Goal: Information Seeking & Learning: Learn about a topic

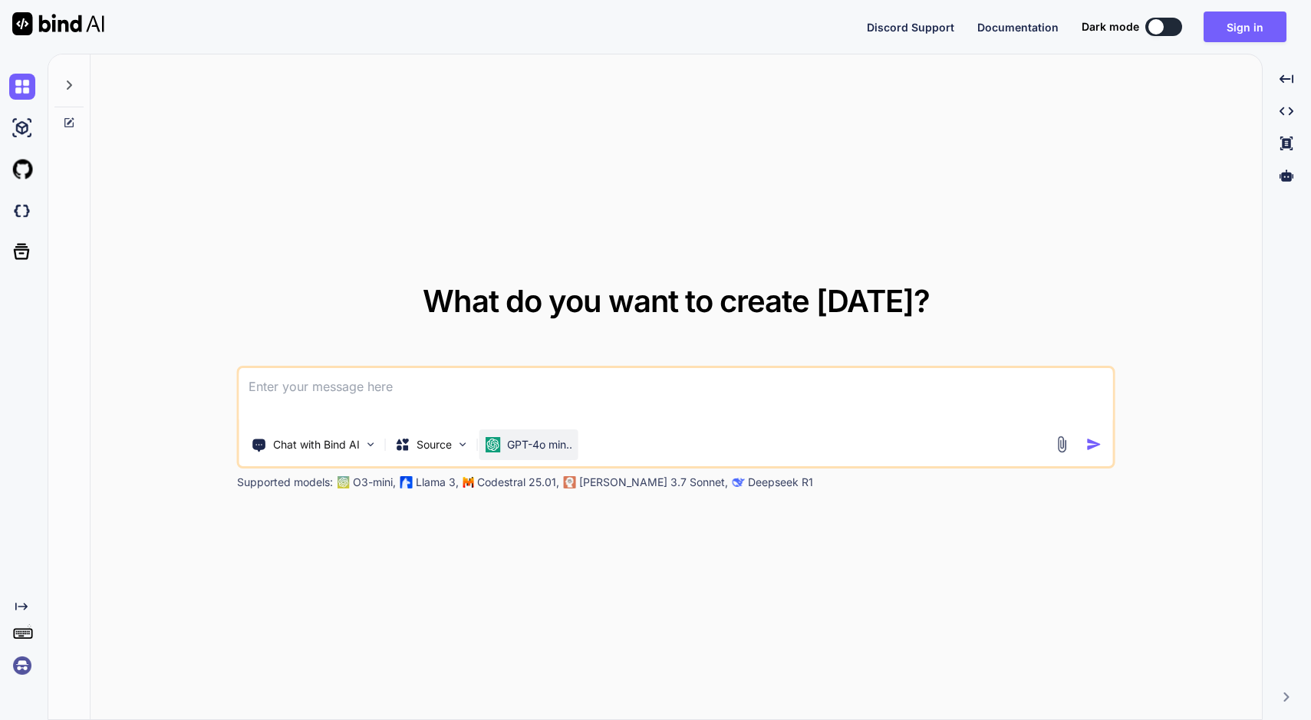
click at [519, 443] on p "GPT-4o min.." at bounding box center [539, 444] width 65 height 15
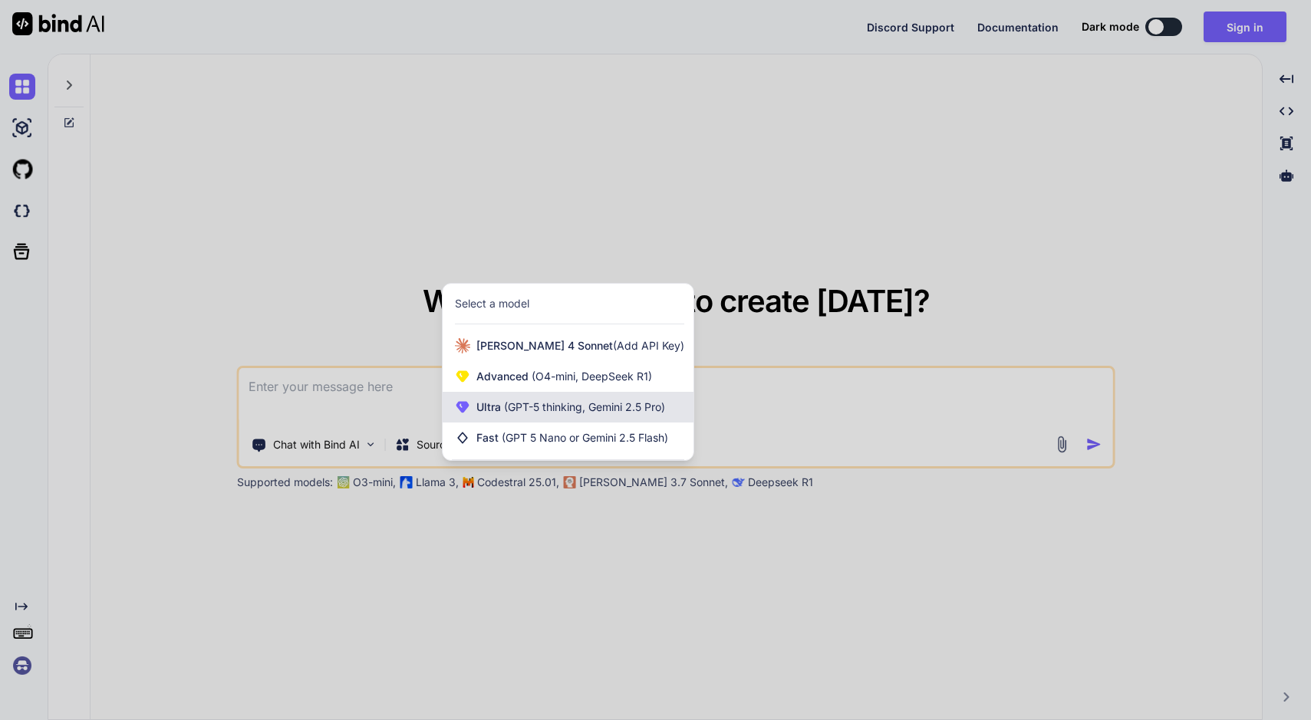
click at [523, 406] on span "(GPT-5 thinking, Gemini 2.5 Pro)" at bounding box center [583, 406] width 164 height 13
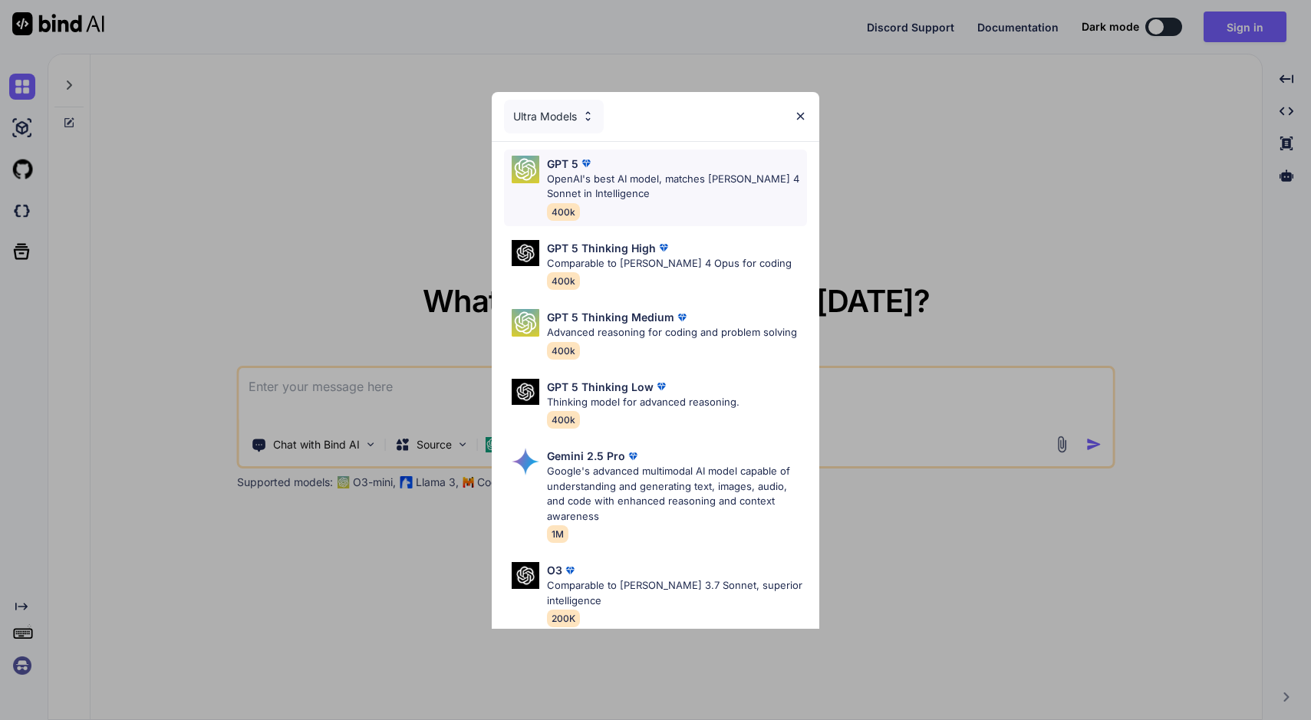
click at [673, 183] on p "OpenAI's best AI model, matches [PERSON_NAME] 4 Sonnet in Intelligence" at bounding box center [677, 187] width 260 height 30
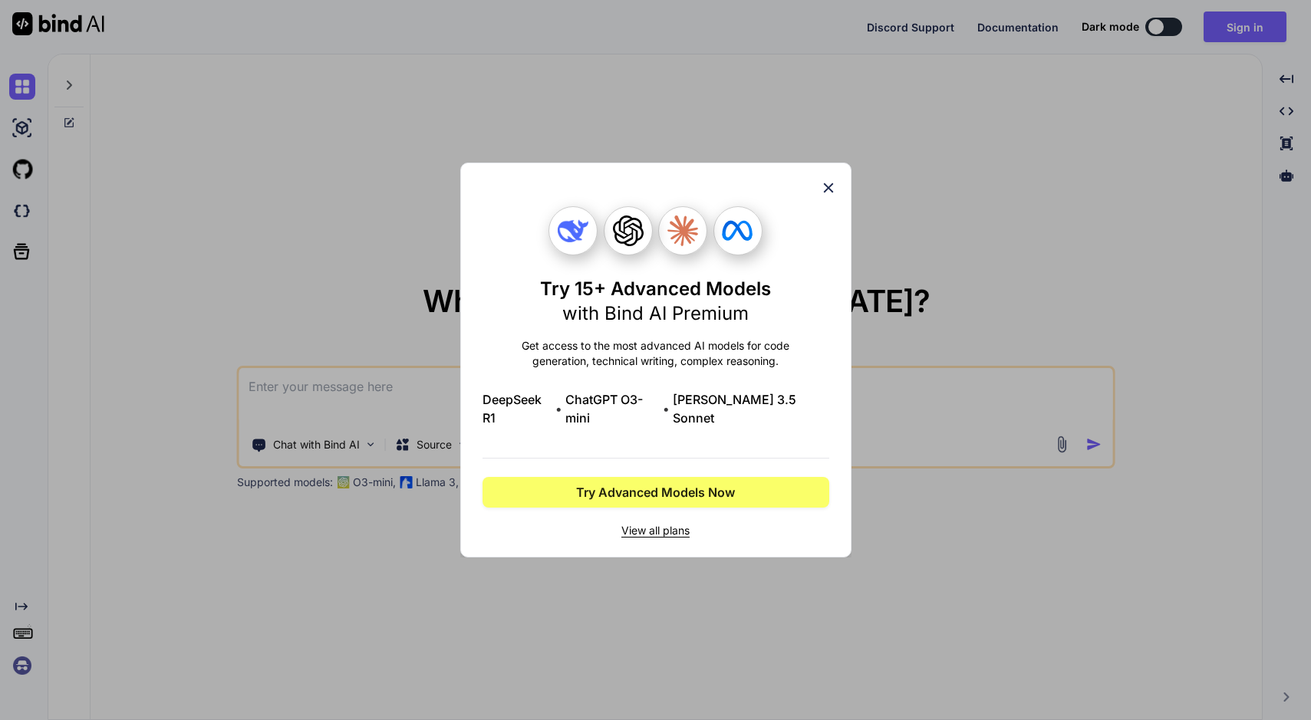
click at [829, 196] on icon at bounding box center [828, 188] width 17 height 17
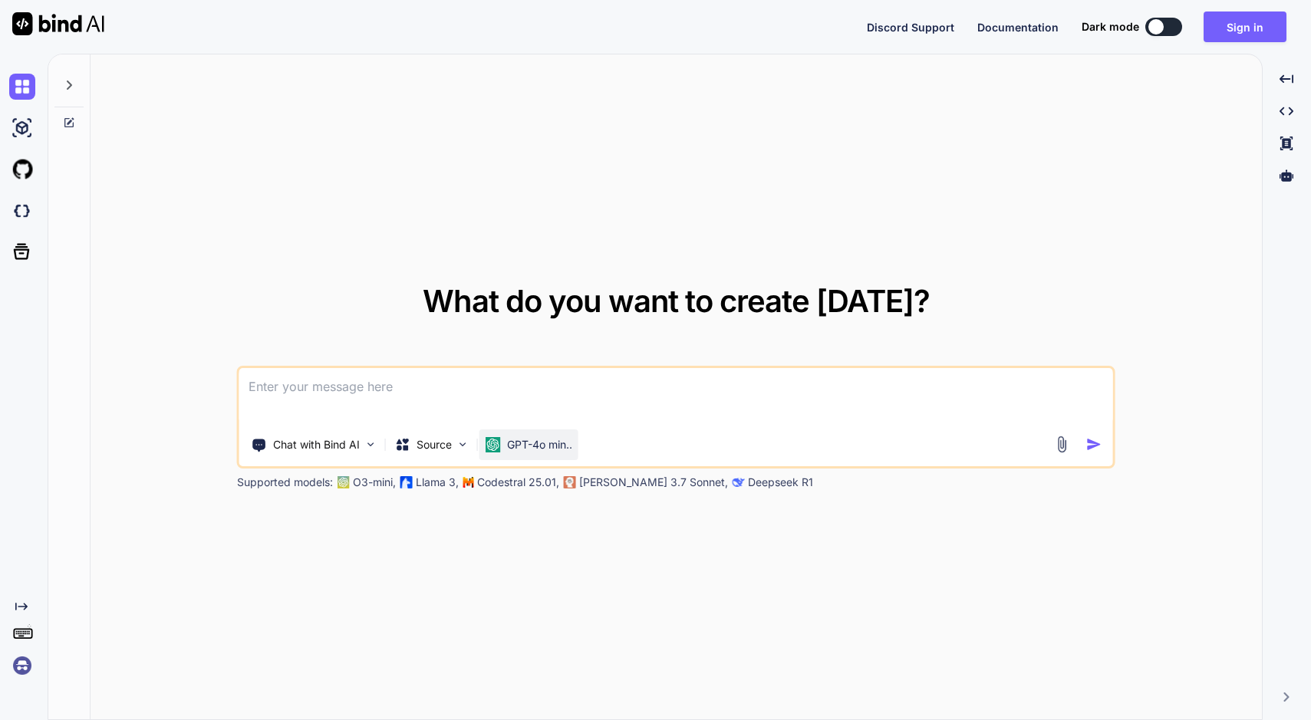
click at [548, 440] on p "GPT-4o min.." at bounding box center [539, 444] width 65 height 15
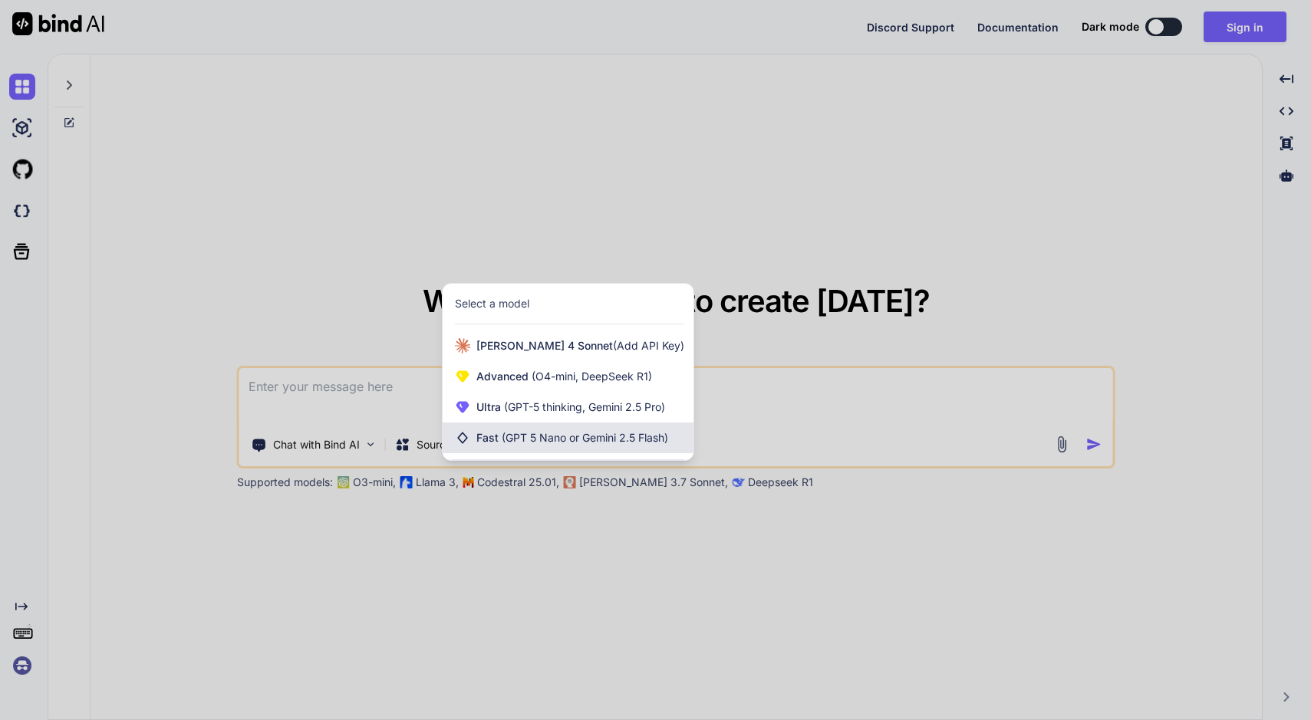
click at [482, 437] on span "Fast (GPT 5 Nano or Gemini 2.5 Flash)" at bounding box center [572, 437] width 192 height 15
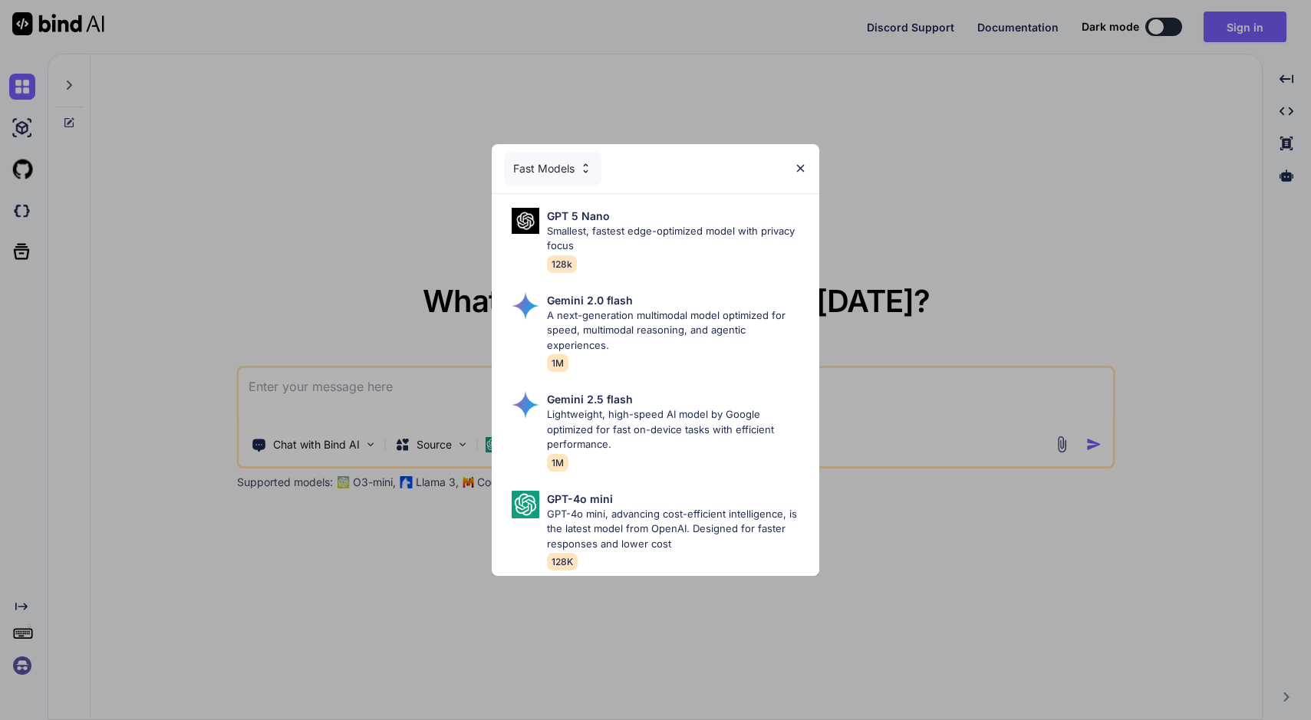
click at [801, 175] on img at bounding box center [800, 168] width 13 height 13
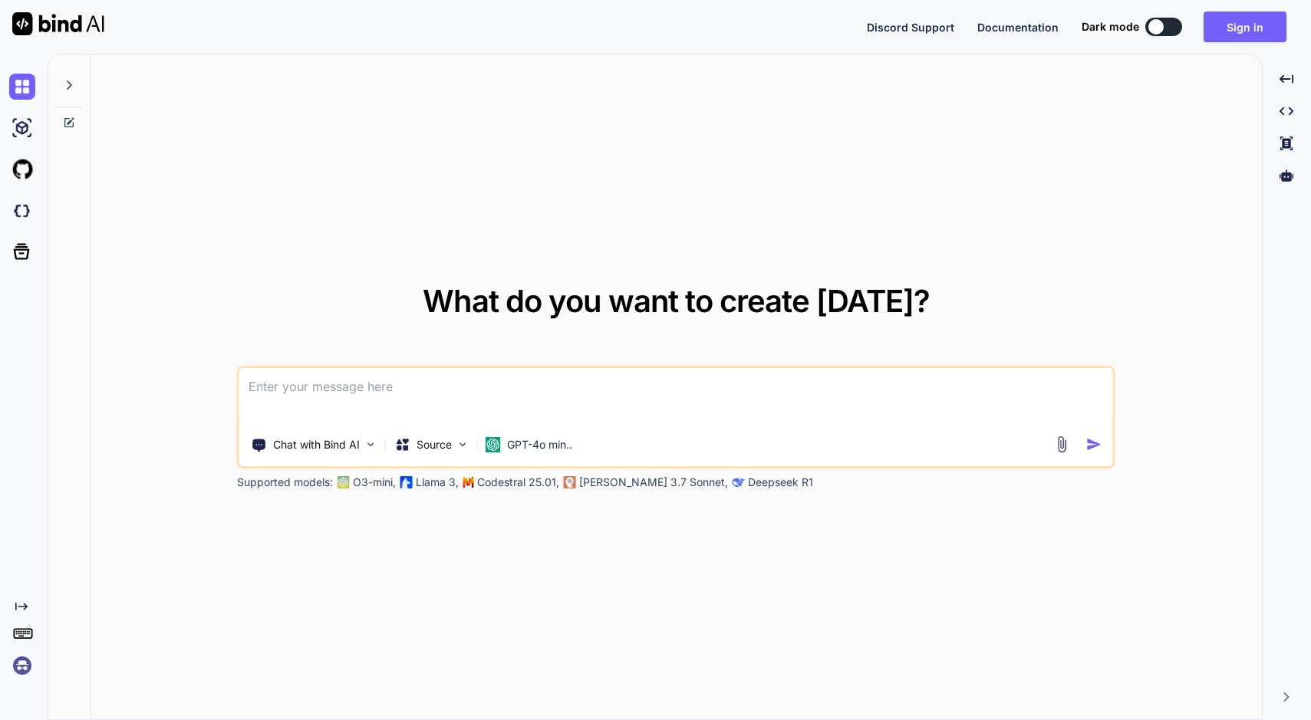
drag, startPoint x: 424, startPoint y: 557, endPoint x: 449, endPoint y: 552, distance: 25.1
click at [425, 555] on div "What do you want to create [DATE]? Chat with Bind AI Source GPT-4o min.. Suppor…" at bounding box center [676, 387] width 1171 height 667
click at [428, 431] on div "Source" at bounding box center [432, 445] width 87 height 31
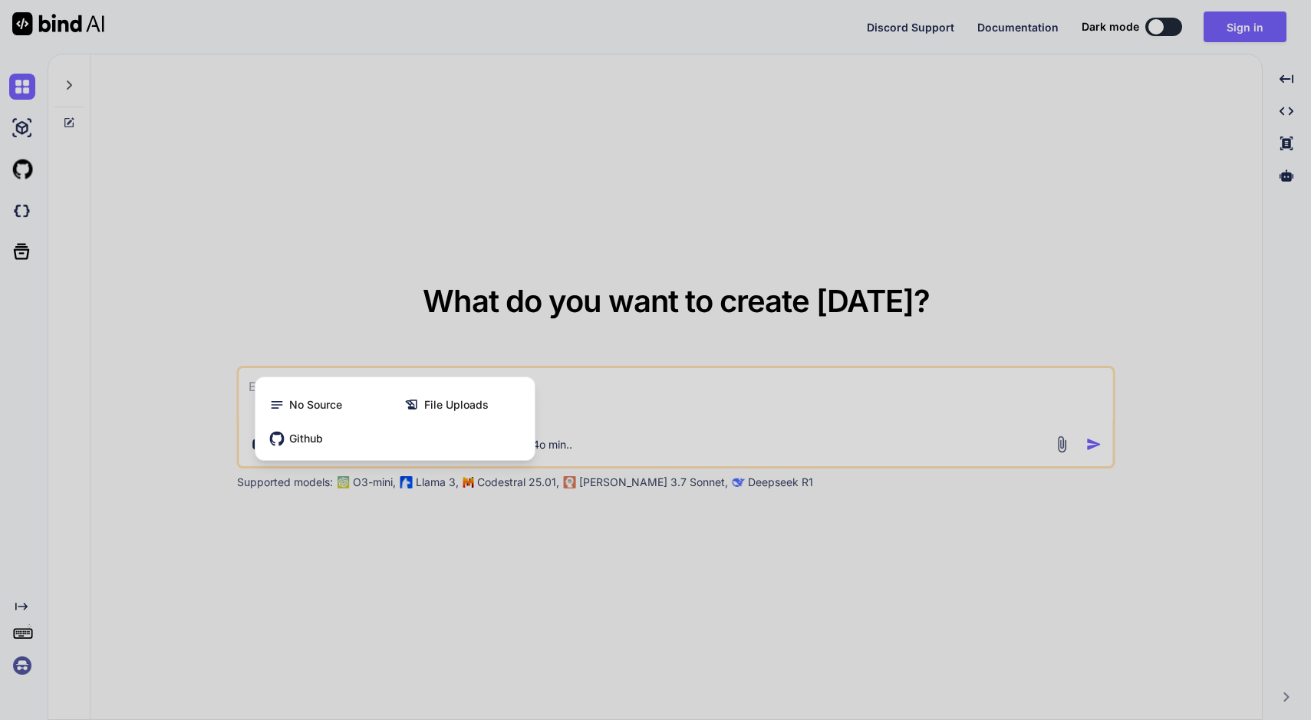
click at [507, 550] on div at bounding box center [655, 360] width 1311 height 720
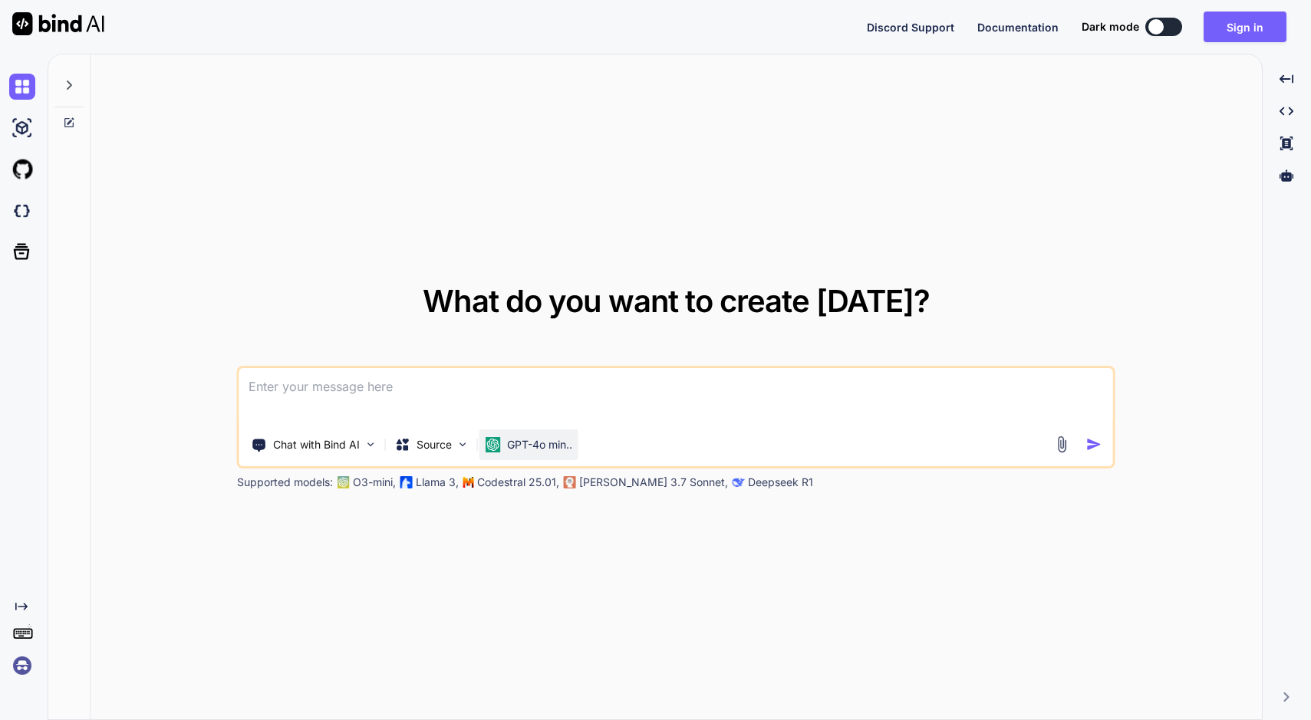
click at [539, 438] on p "GPT-4o min.." at bounding box center [539, 444] width 65 height 15
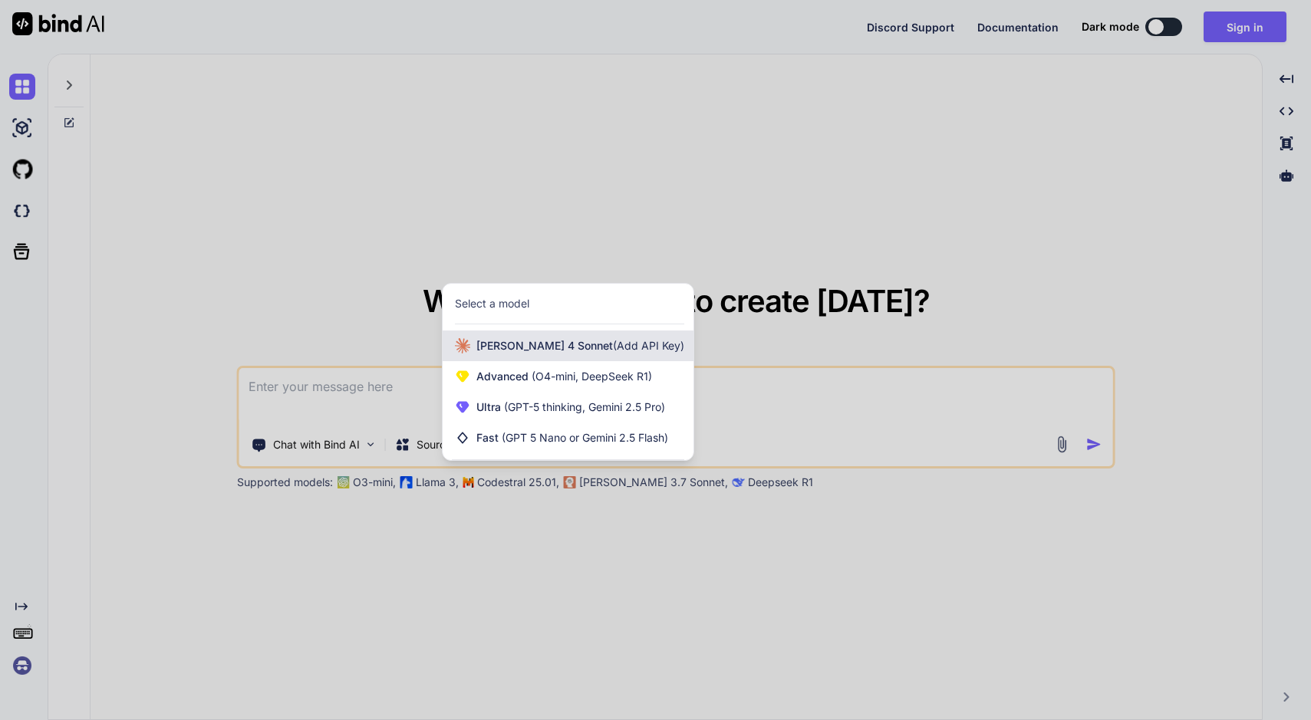
click at [519, 349] on span "[PERSON_NAME] 4 Sonnet (Add API Key)" at bounding box center [580, 345] width 208 height 15
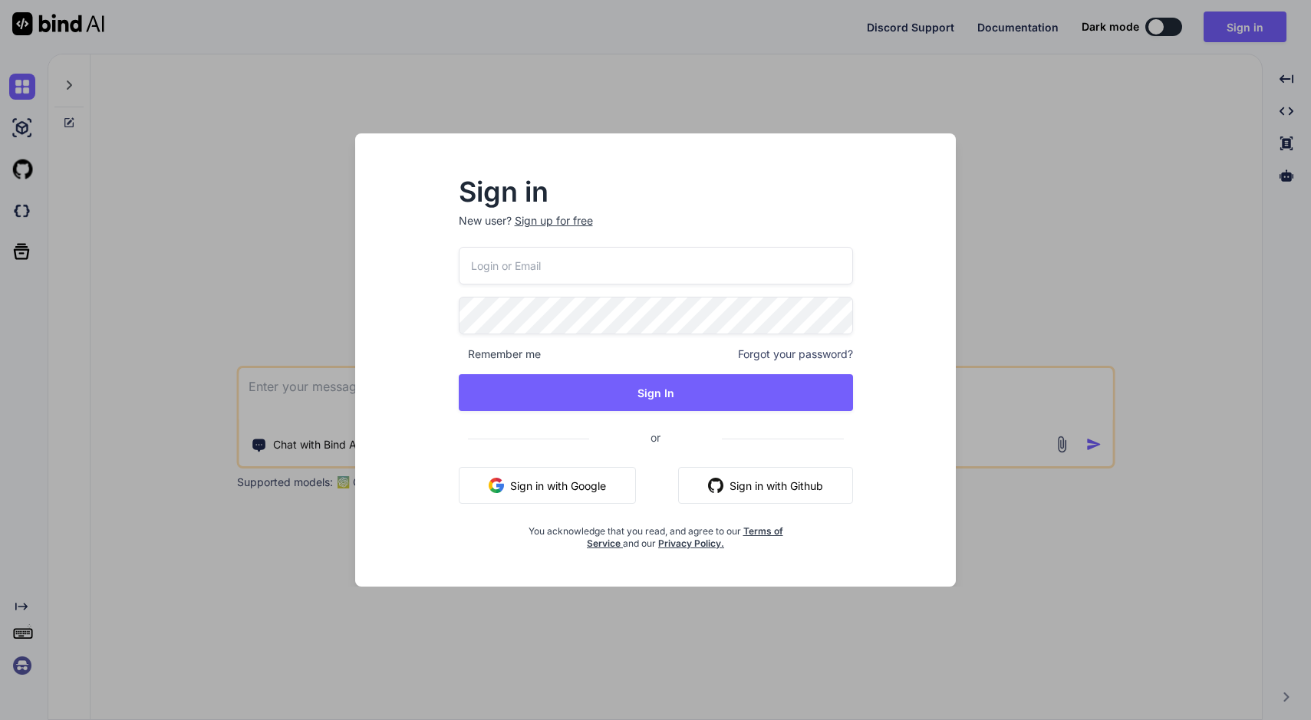
type textarea "x"
click at [192, 156] on div "Sign in New user? Sign up for free Remember me Forgot your password? Sign In or…" at bounding box center [655, 360] width 1311 height 720
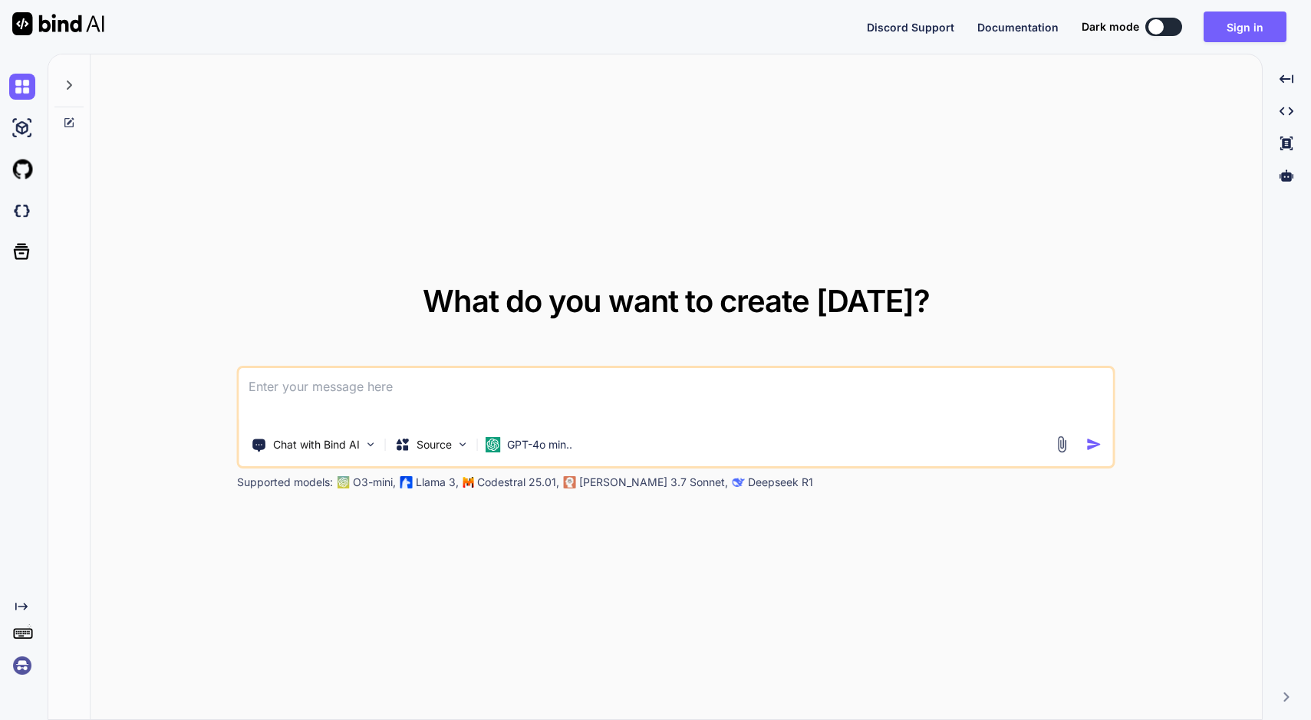
click at [277, 249] on div "What do you want to create [DATE]? Chat with Bind AI Source GPT-4o min.. Suppor…" at bounding box center [676, 387] width 1171 height 667
click at [352, 447] on p "Chat with Bind AI" at bounding box center [316, 444] width 87 height 15
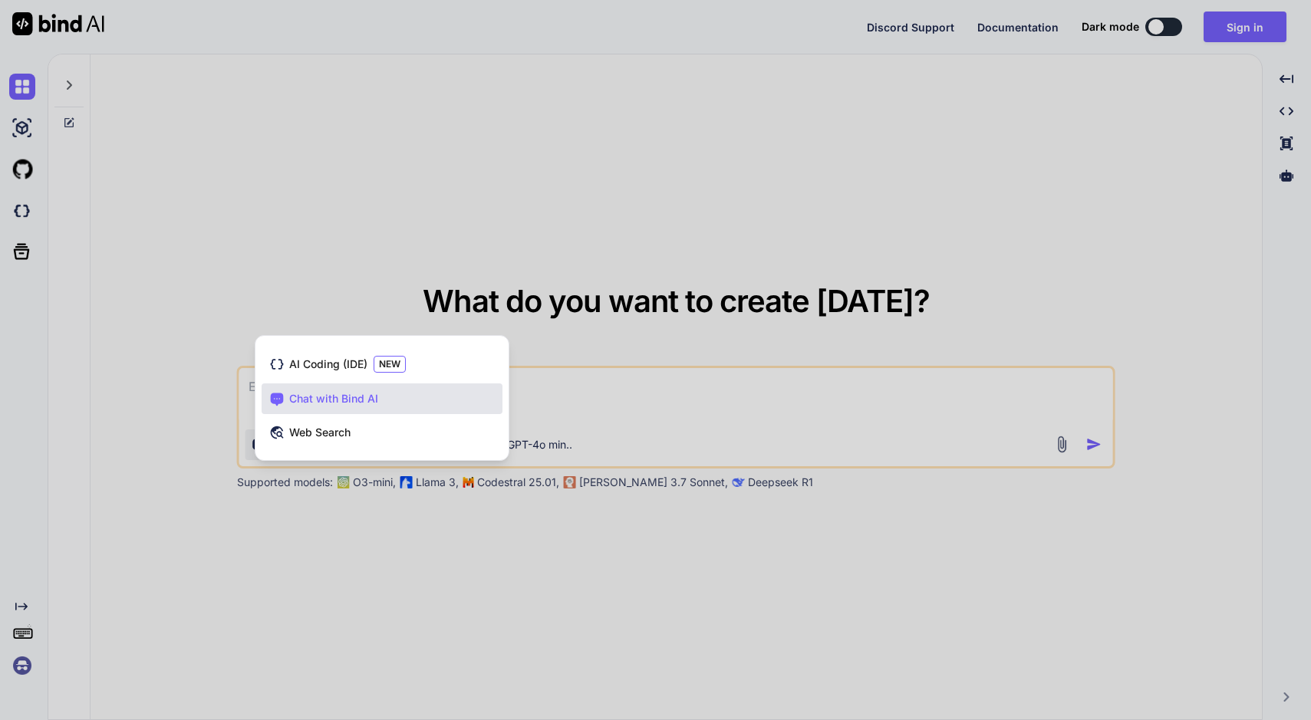
click at [186, 402] on div at bounding box center [655, 360] width 1311 height 720
